Goal: Task Accomplishment & Management: Manage account settings

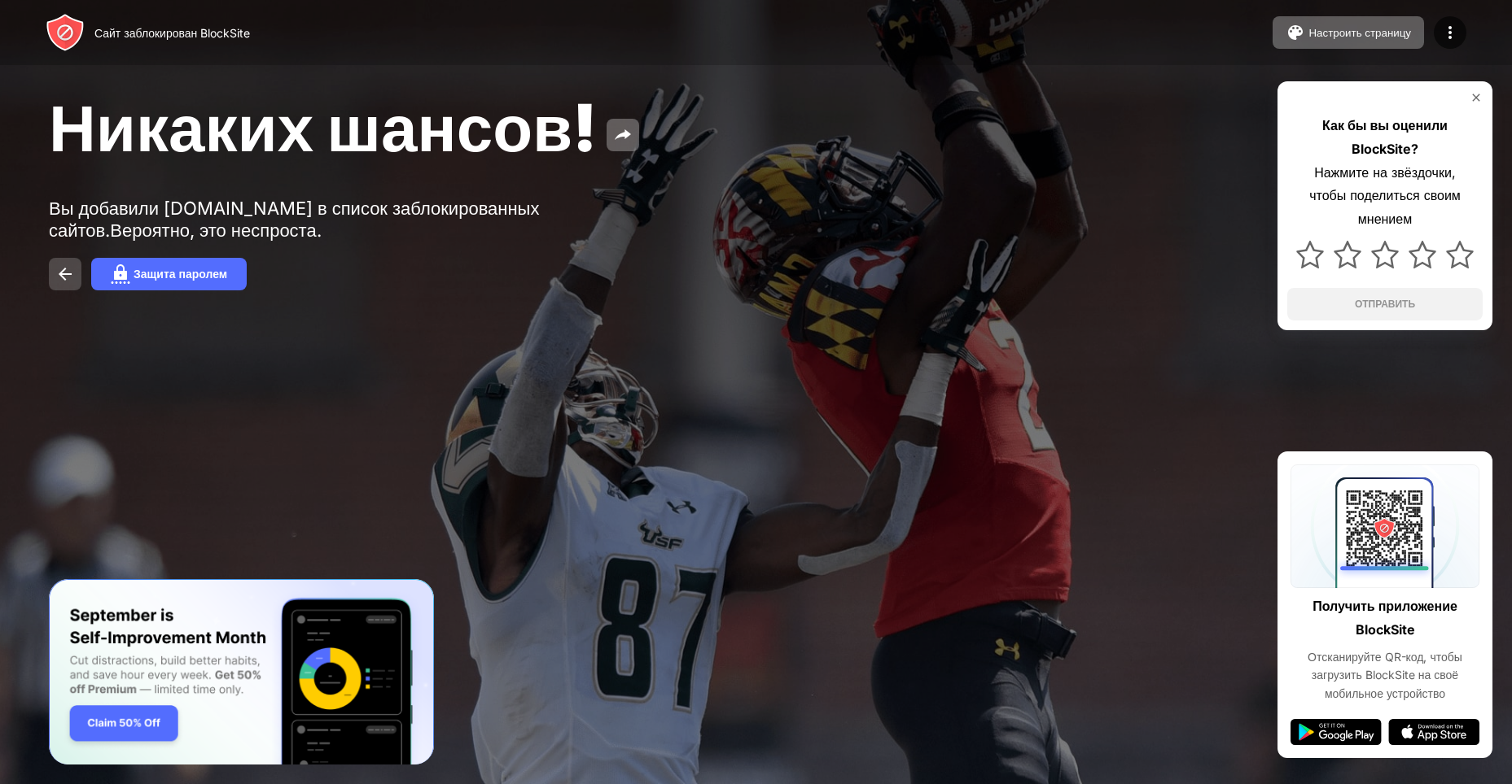
click at [72, 265] on img at bounding box center [65, 274] width 20 height 20
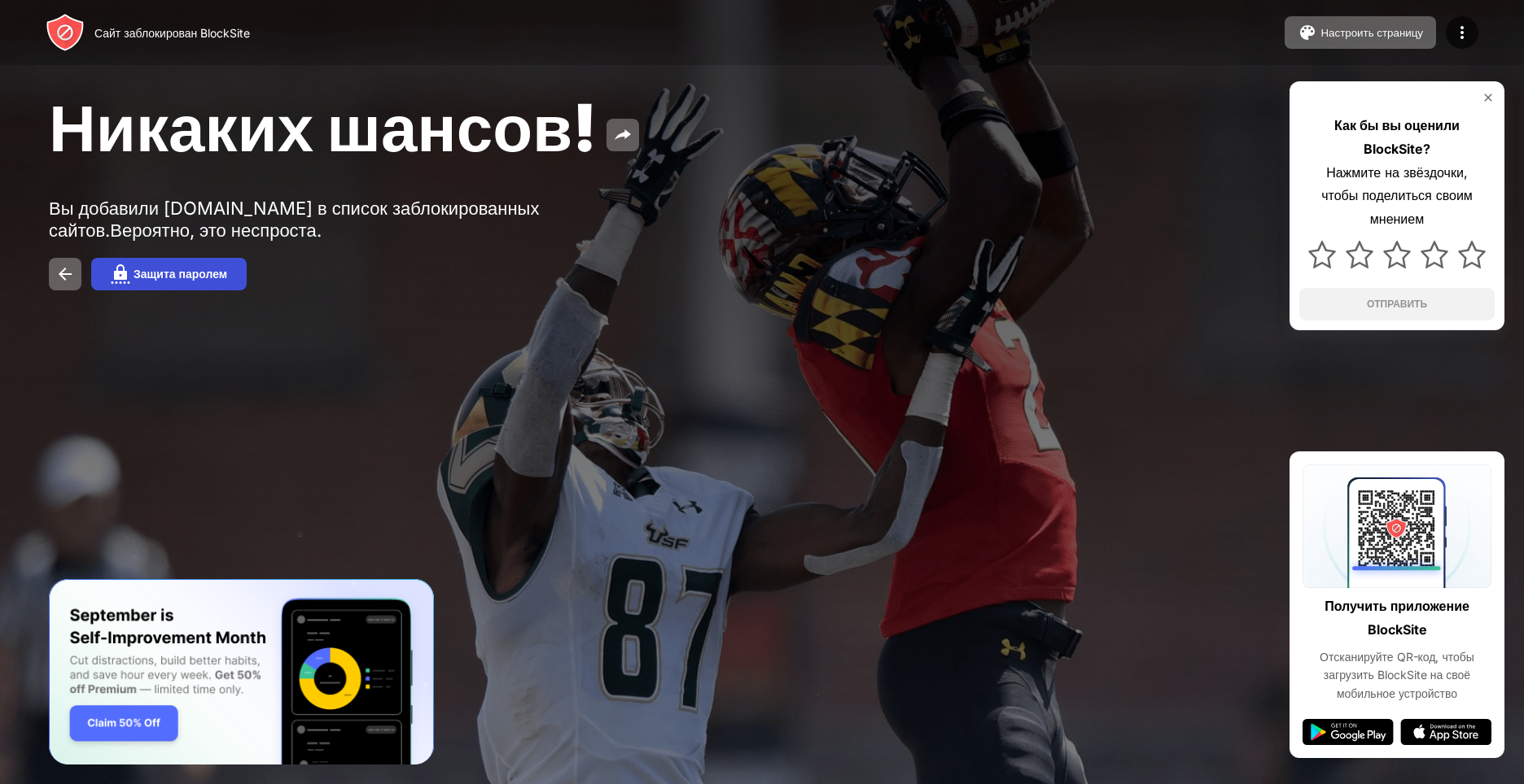
click at [137, 269] on body "Сайт заблокирован BlockSite Настроить страницу Изменить черный список Перенапра…" at bounding box center [762, 392] width 1524 height 784
click at [231, 257] on div "Никаких шансов! Вы добавили [DOMAIN_NAME] в список заблокированных сайтов. Веро…" at bounding box center [762, 189] width 1524 height 379
click at [1344, 30] on ya-tr-span "Настроить страницу" at bounding box center [1371, 32] width 103 height 12
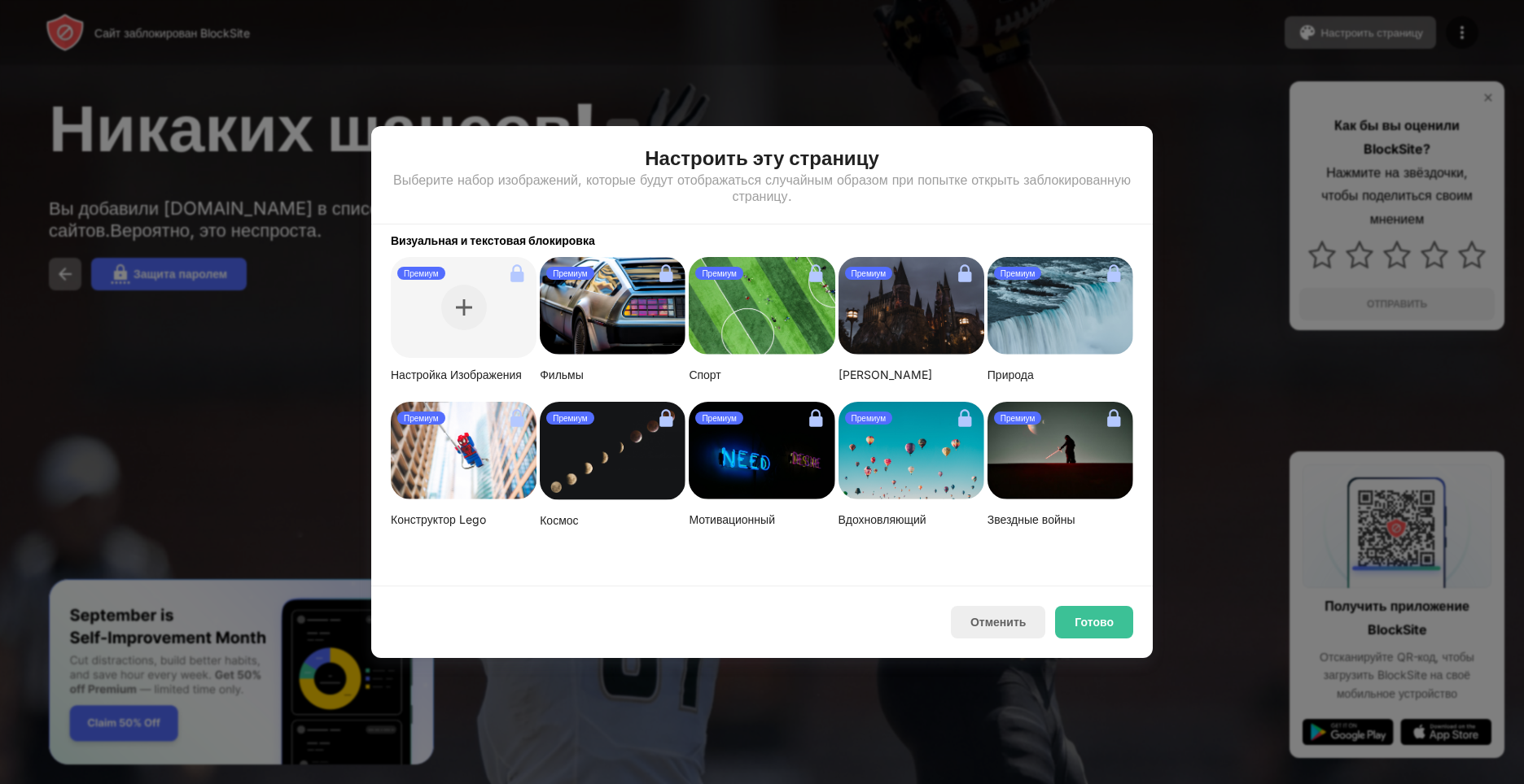
click at [1280, 71] on div at bounding box center [762, 392] width 1524 height 784
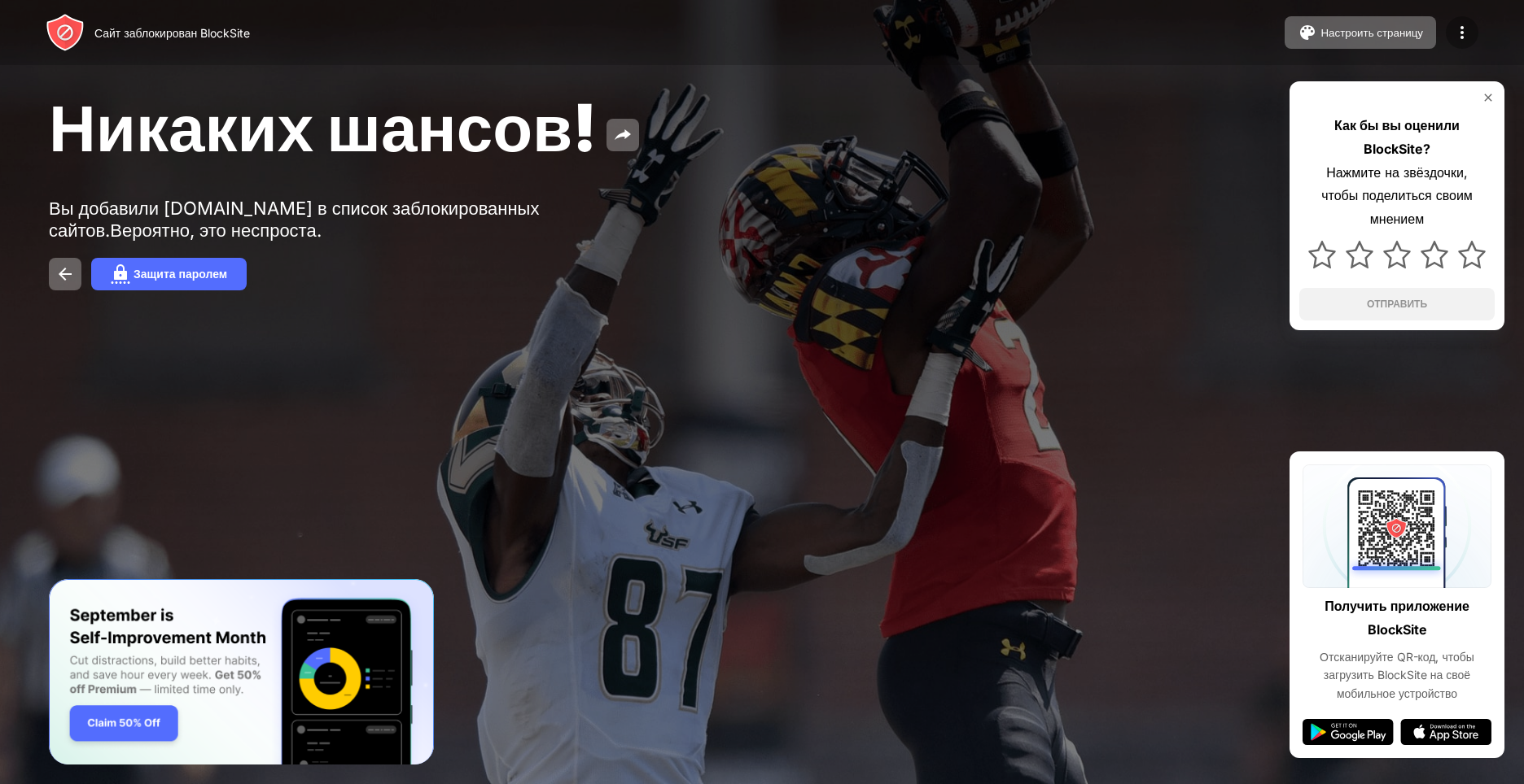
click at [1457, 34] on img at bounding box center [1461, 32] width 20 height 20
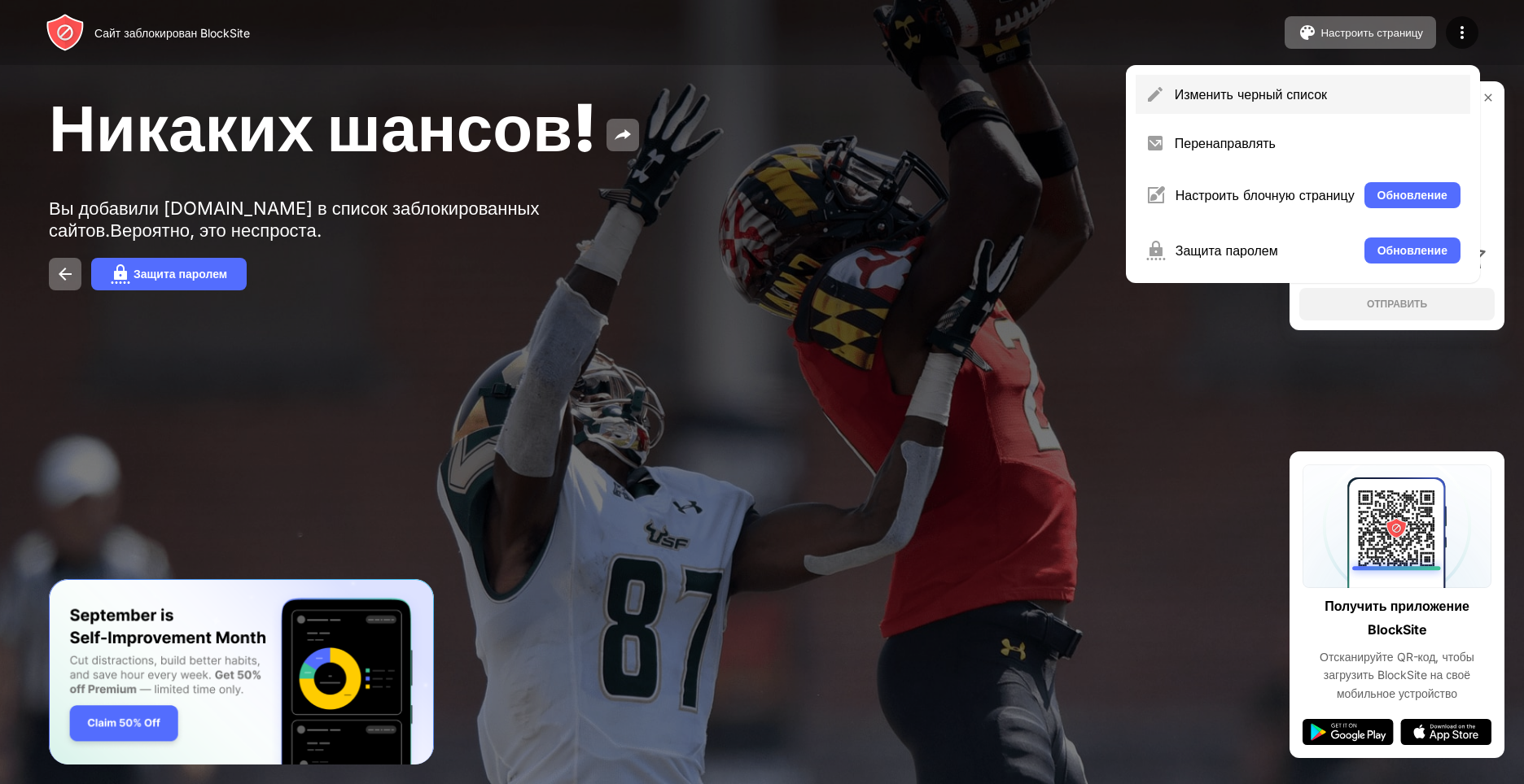
click at [1389, 85] on div "Изменить черный список" at bounding box center [1303, 94] width 334 height 39
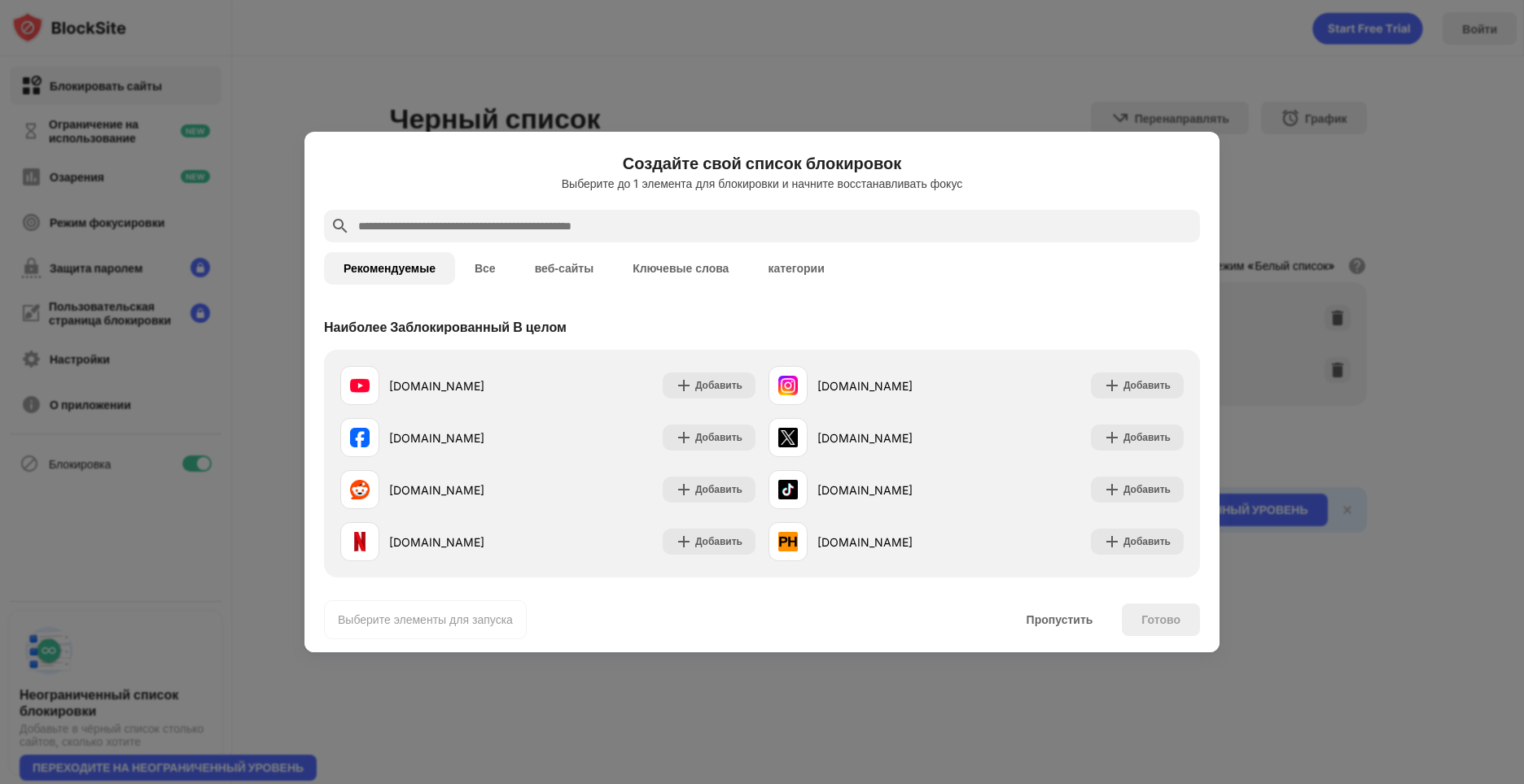
click at [1319, 190] on div at bounding box center [762, 392] width 1524 height 784
click at [1064, 616] on ya-tr-span "Пропустить" at bounding box center [1060, 619] width 66 height 14
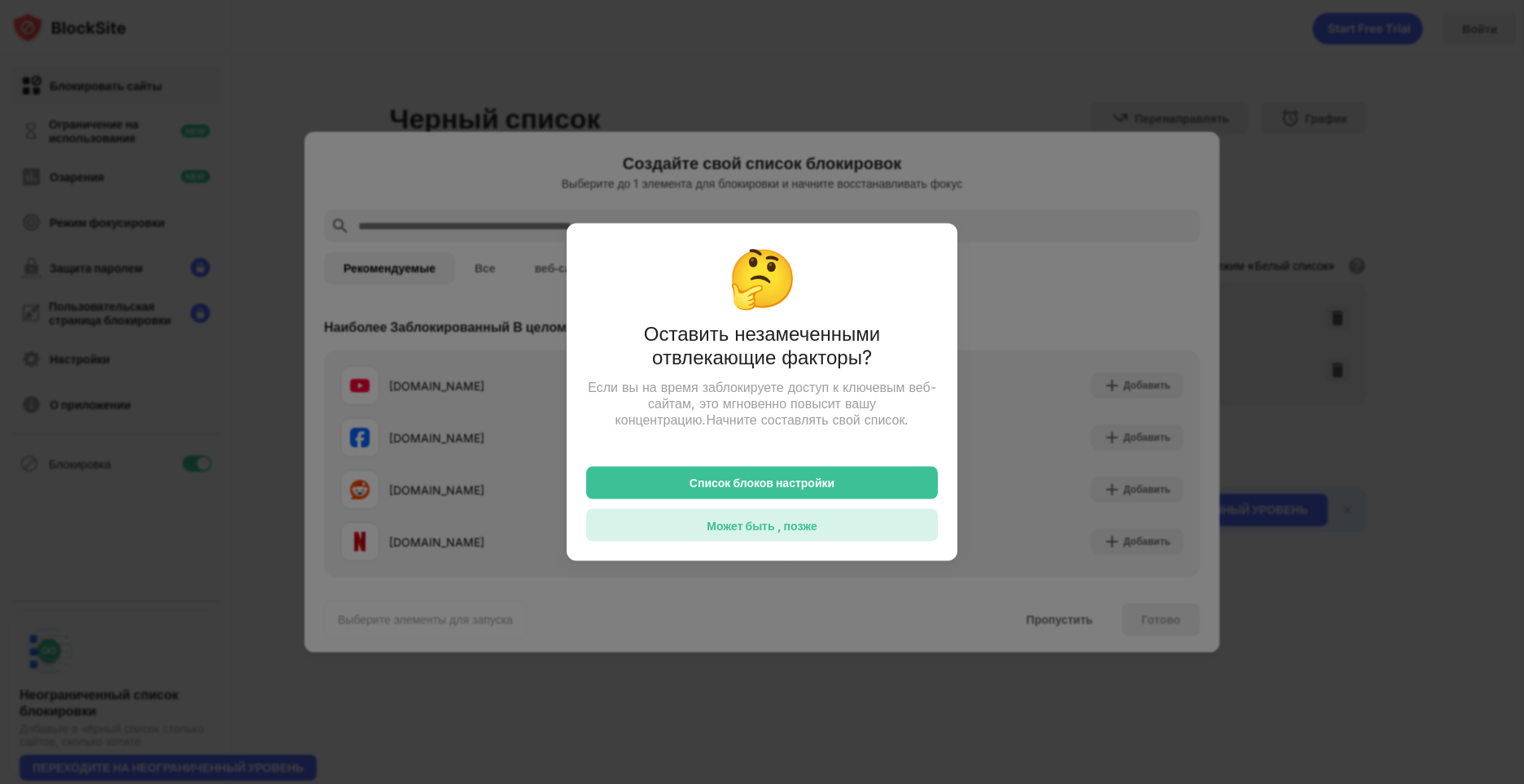
click at [827, 528] on div "Может быть , позже" at bounding box center [762, 526] width 351 height 32
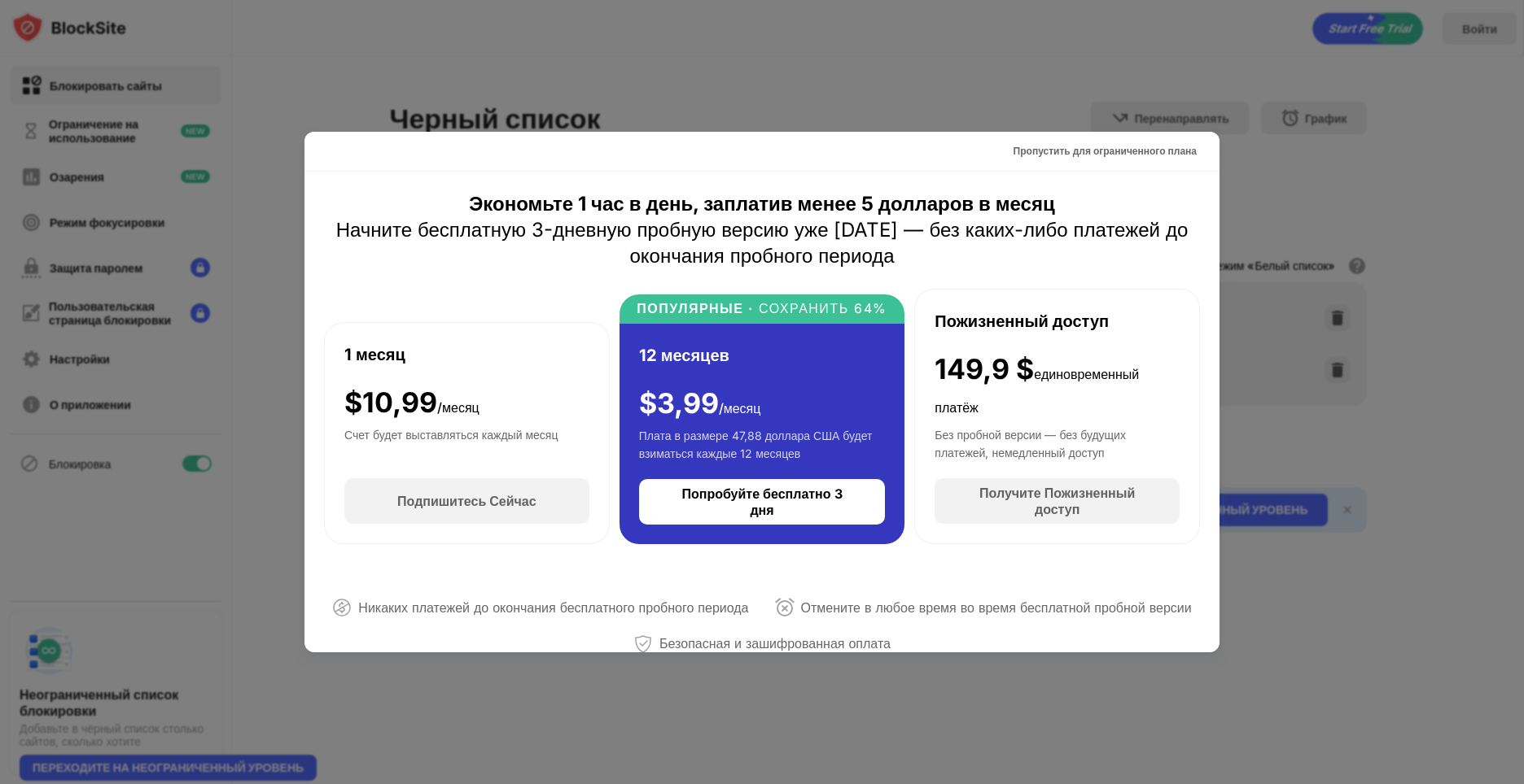
click at [1440, 208] on div at bounding box center [762, 392] width 1524 height 784
click at [1166, 156] on ya-tr-span "Пропустить для ограниченного плана" at bounding box center [1104, 151] width 183 height 12
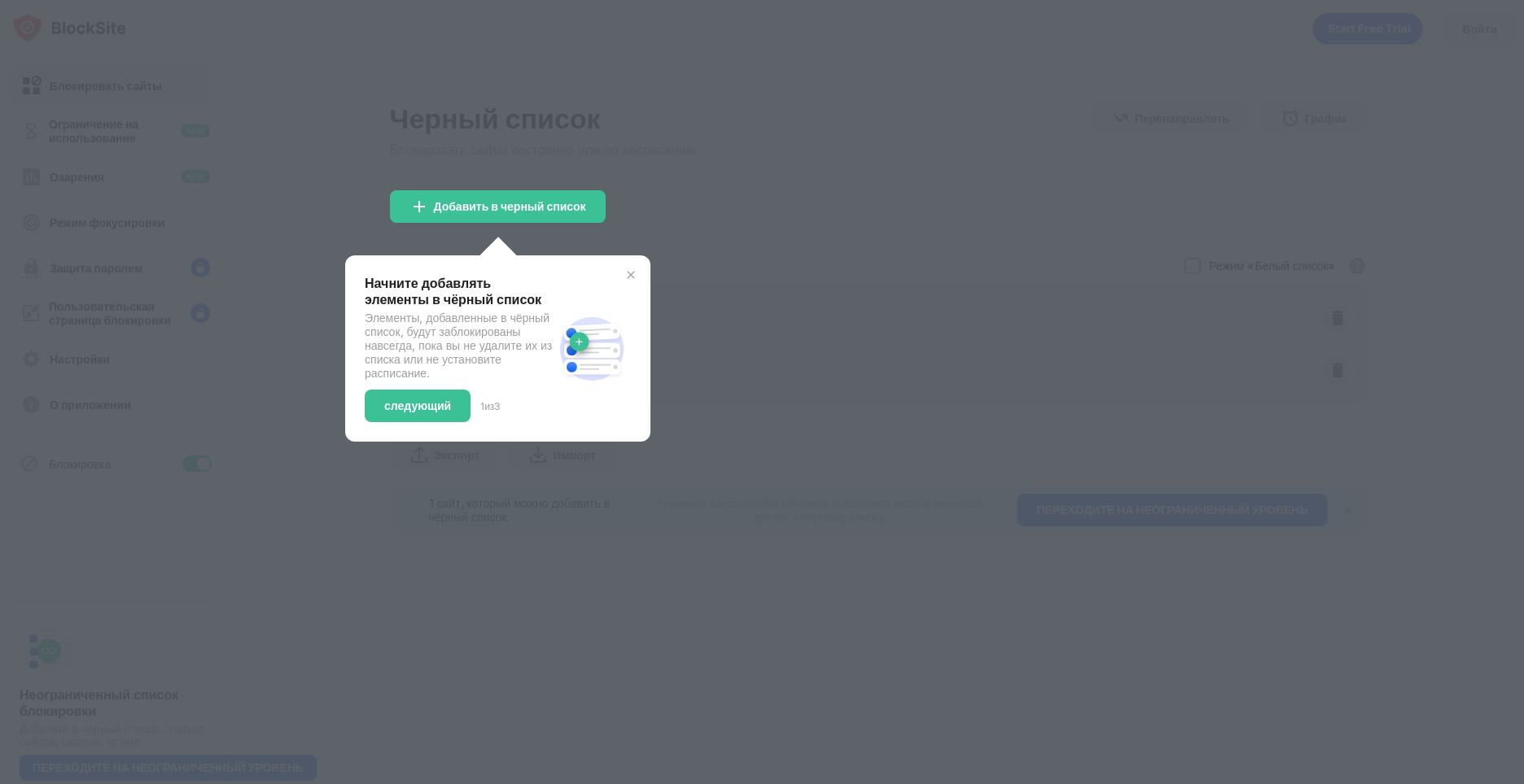
click at [625, 266] on div "Начните добавлять элементы в чёрный список Элементы, добавленные в чёрный списо…" at bounding box center [497, 348] width 305 height 186
click at [626, 271] on img at bounding box center [630, 275] width 13 height 13
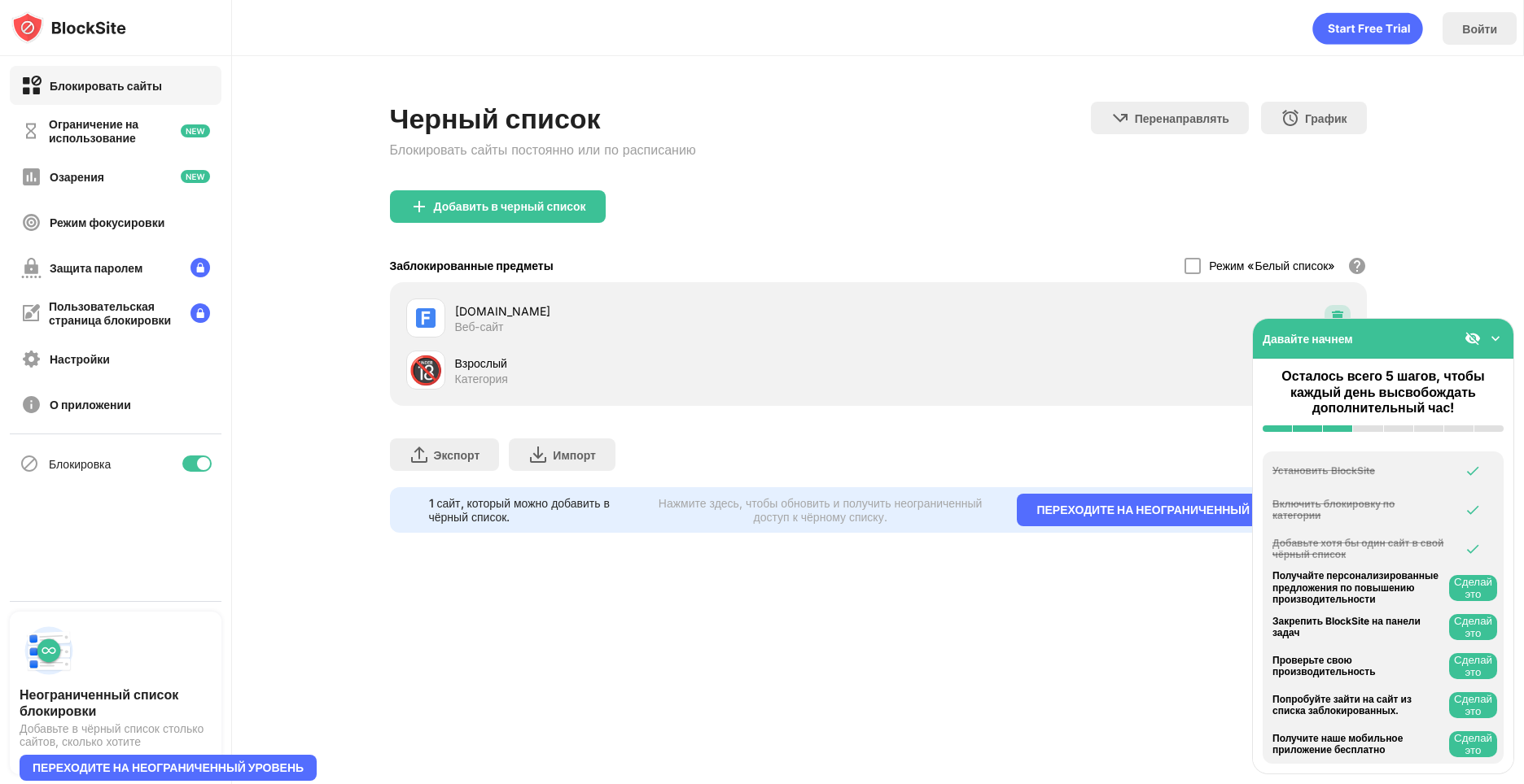
click at [1335, 310] on img at bounding box center [1337, 318] width 16 height 16
